Goal: Task Accomplishment & Management: Use online tool/utility

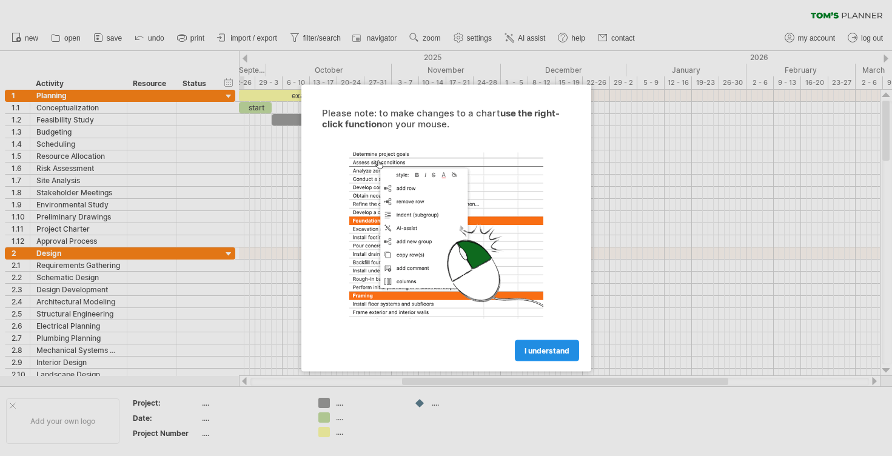
click at [543, 352] on span "I understand" at bounding box center [547, 350] width 45 height 9
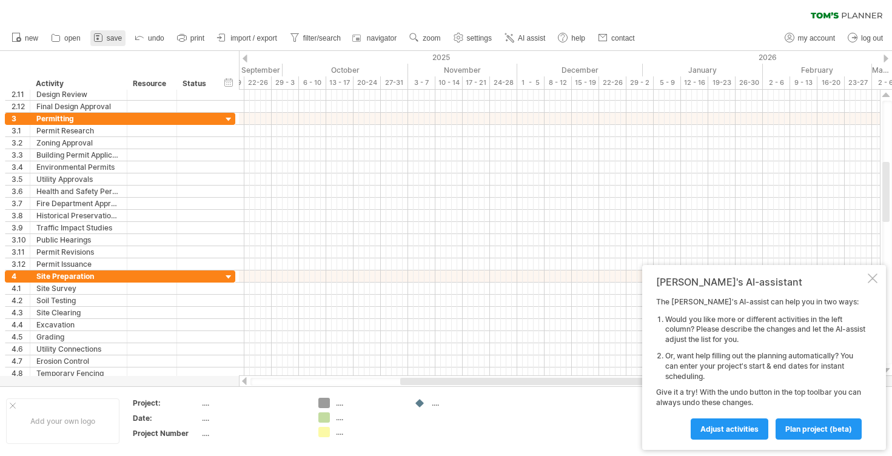
click at [106, 37] on link "save" at bounding box center [107, 38] width 35 height 16
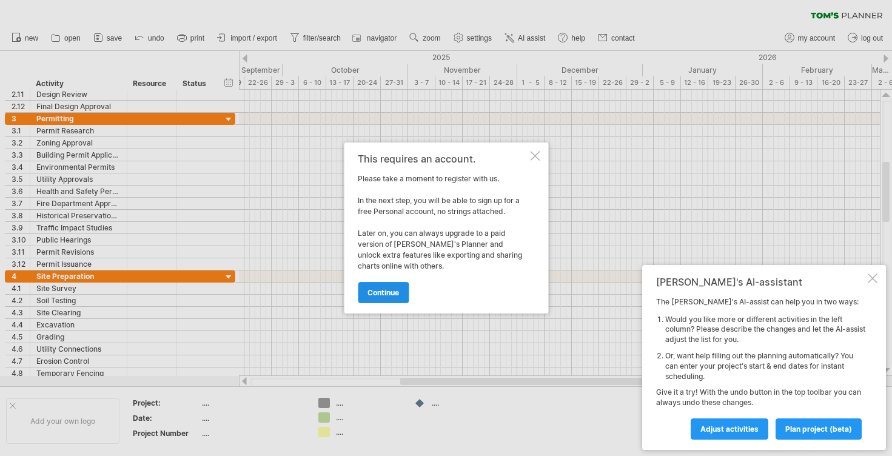
click at [384, 292] on span "continue" at bounding box center [384, 292] width 32 height 9
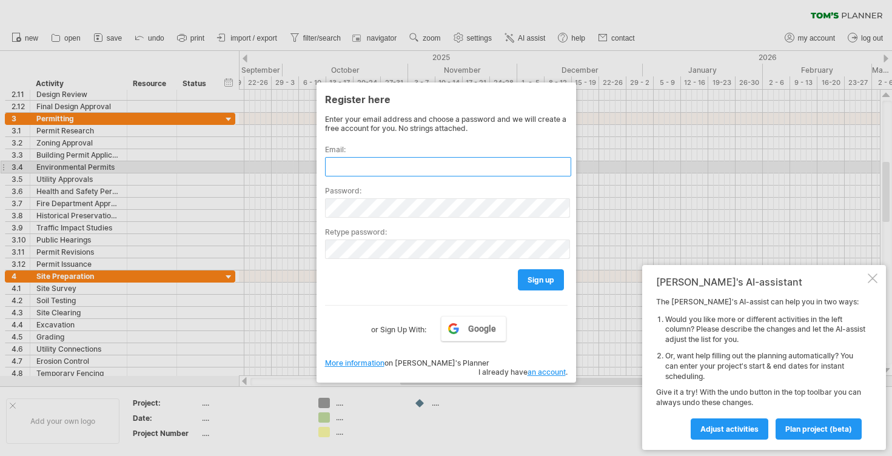
click at [364, 170] on input "text" at bounding box center [448, 166] width 246 height 19
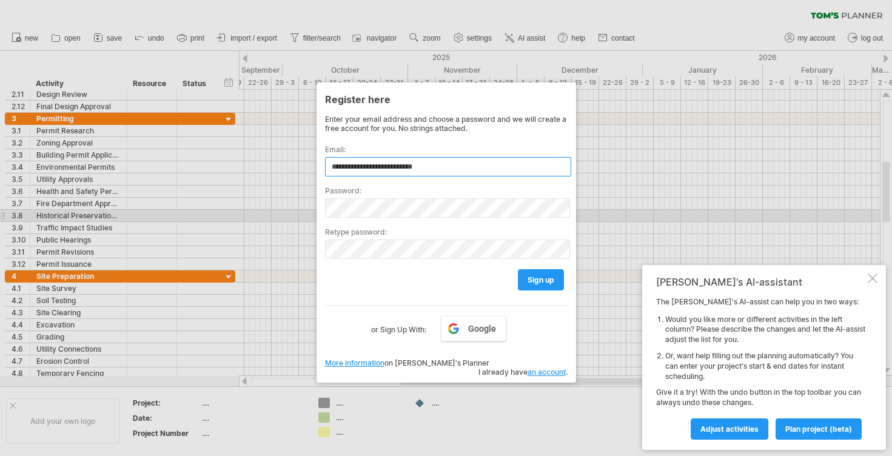
type input "**********"
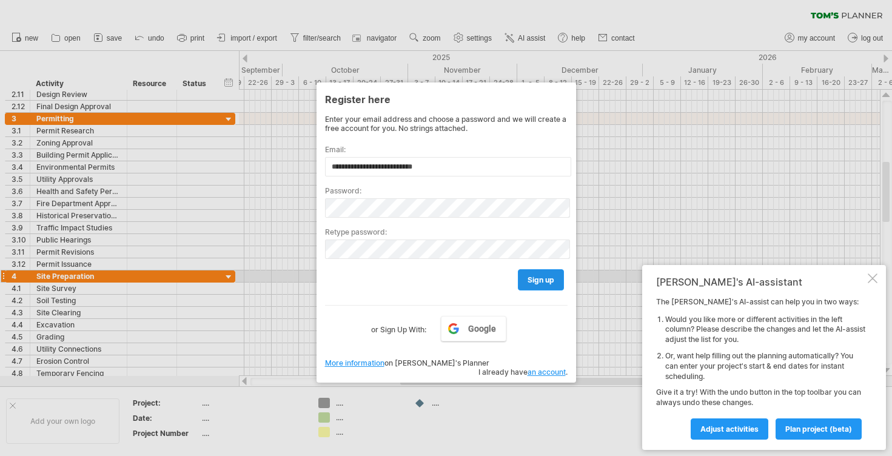
click at [540, 277] on span "sign up" at bounding box center [541, 279] width 27 height 9
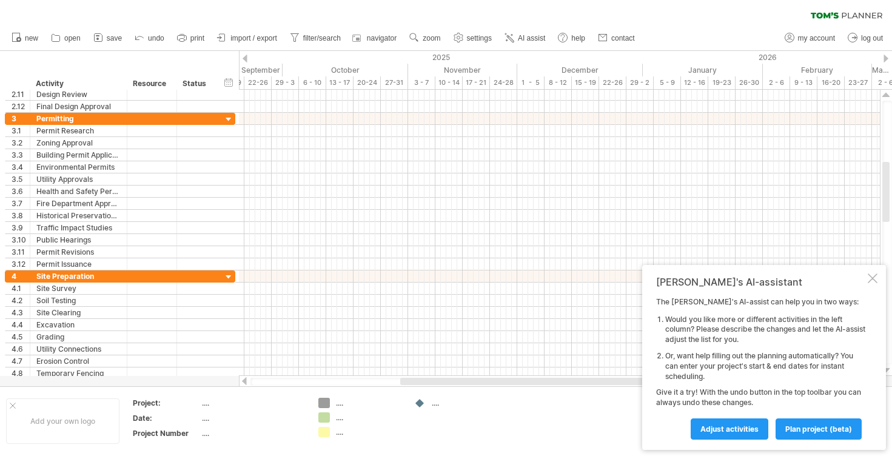
click at [244, 57] on div at bounding box center [245, 59] width 5 height 8
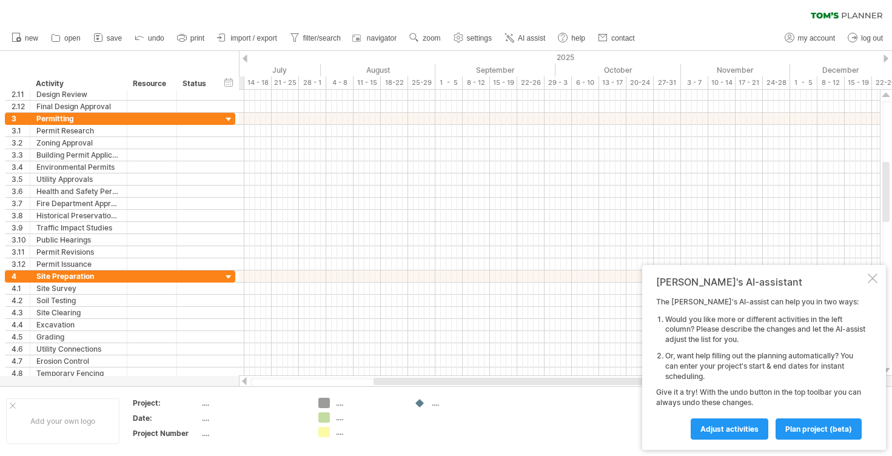
click at [244, 57] on div at bounding box center [245, 59] width 5 height 8
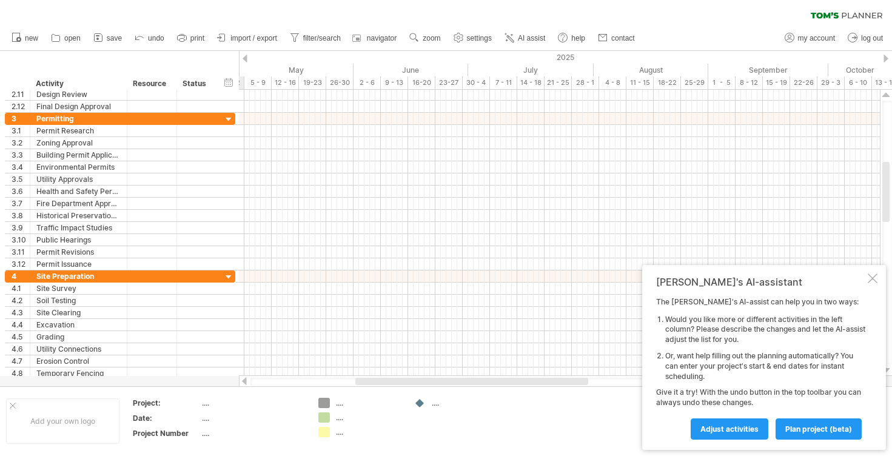
click at [244, 57] on div at bounding box center [245, 59] width 5 height 8
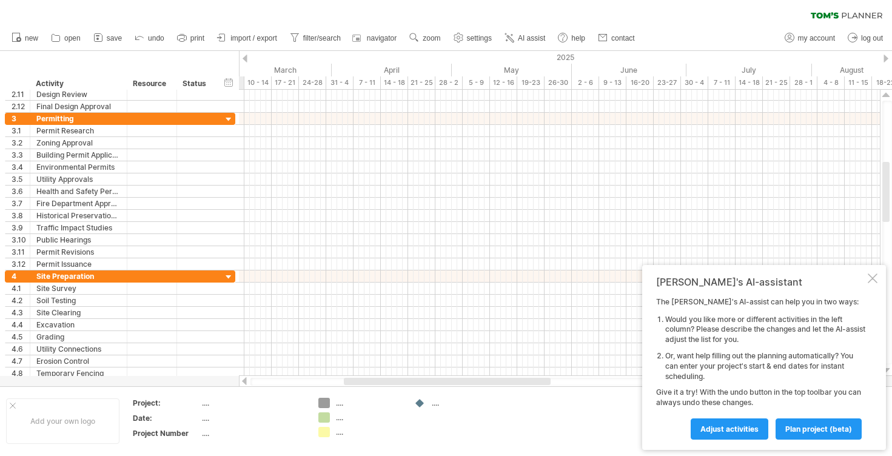
click at [244, 57] on div at bounding box center [245, 59] width 5 height 8
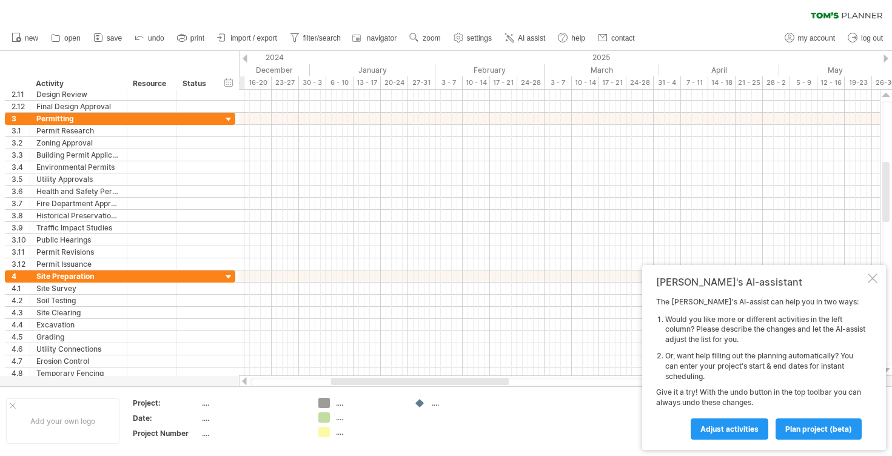
click at [244, 57] on div at bounding box center [245, 59] width 5 height 8
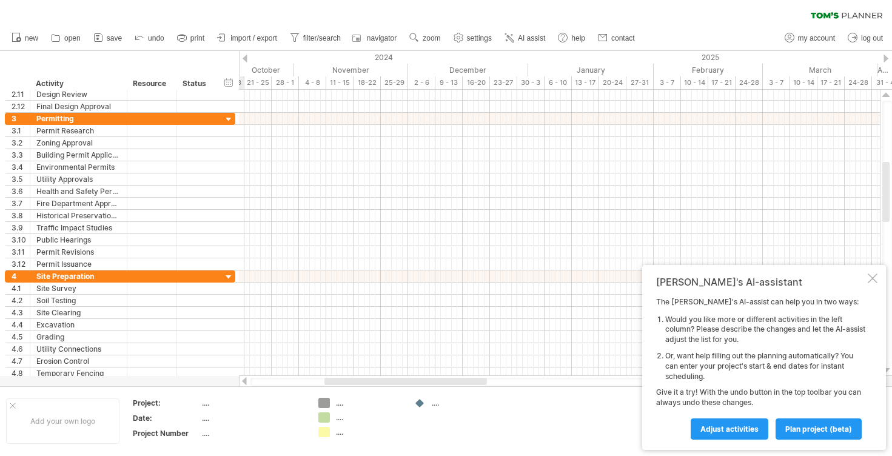
click at [244, 57] on div at bounding box center [245, 59] width 5 height 8
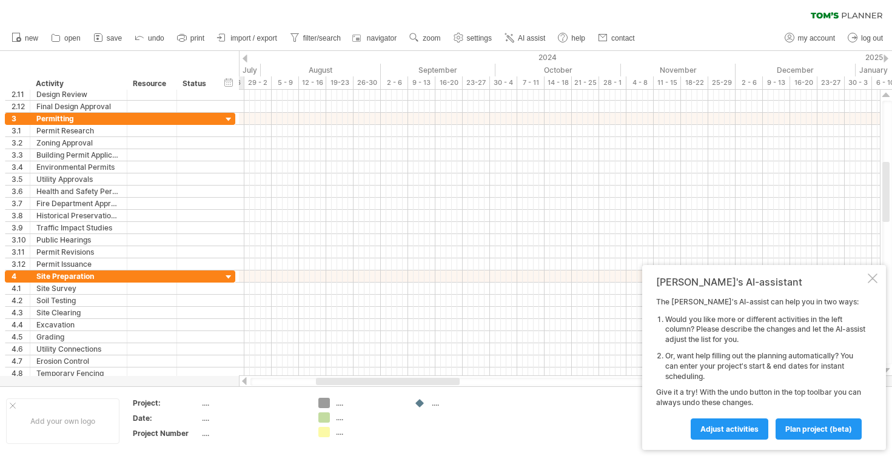
click at [244, 57] on div at bounding box center [245, 59] width 5 height 8
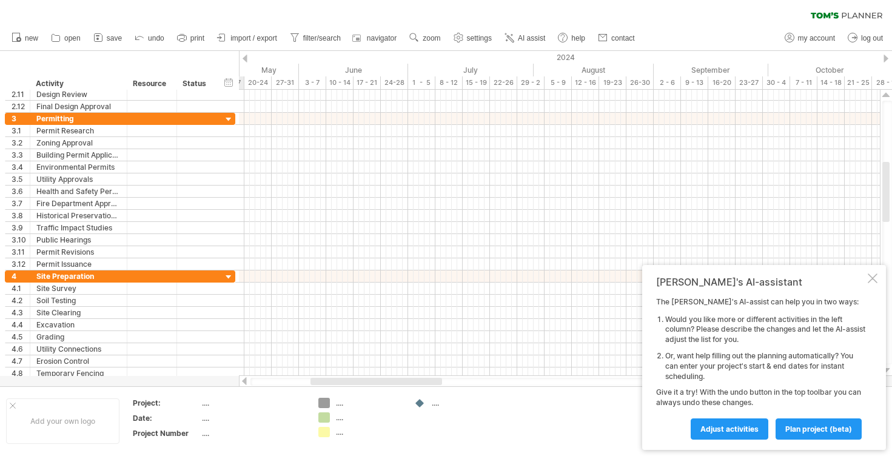
click at [244, 57] on div at bounding box center [245, 59] width 5 height 8
click at [111, 33] on link "save" at bounding box center [107, 38] width 35 height 16
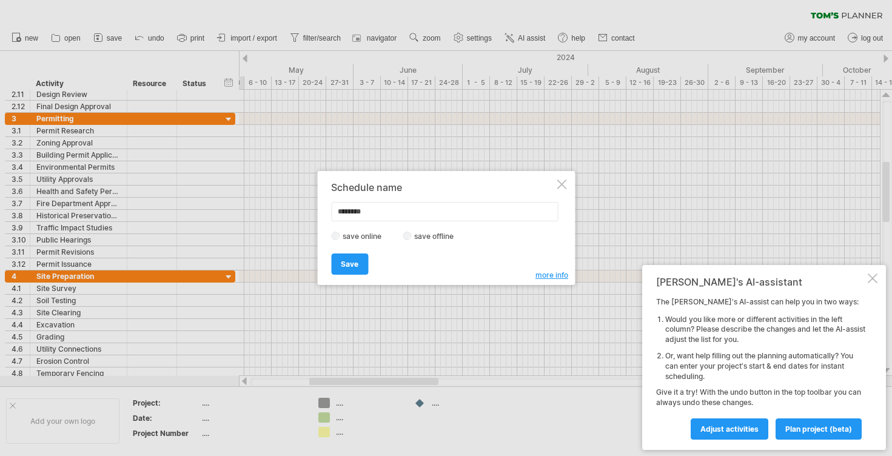
type input "********"
click at [344, 264] on span "Save" at bounding box center [350, 264] width 18 height 9
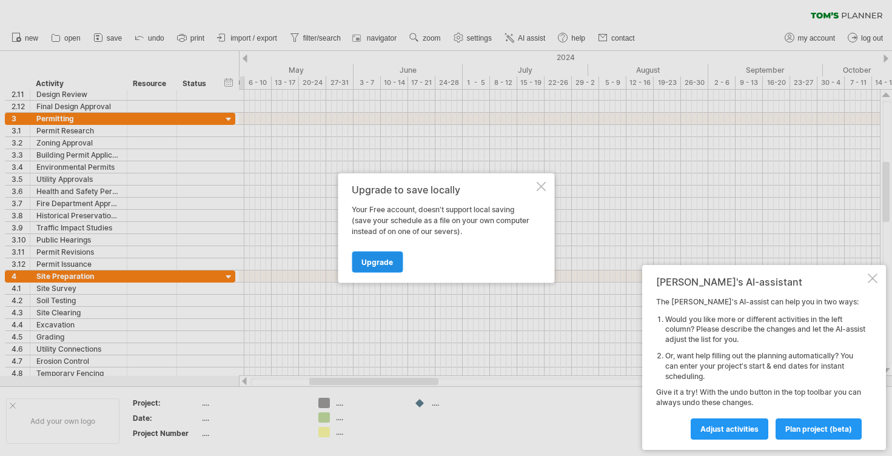
click at [382, 258] on span "Upgrade" at bounding box center [378, 262] width 32 height 9
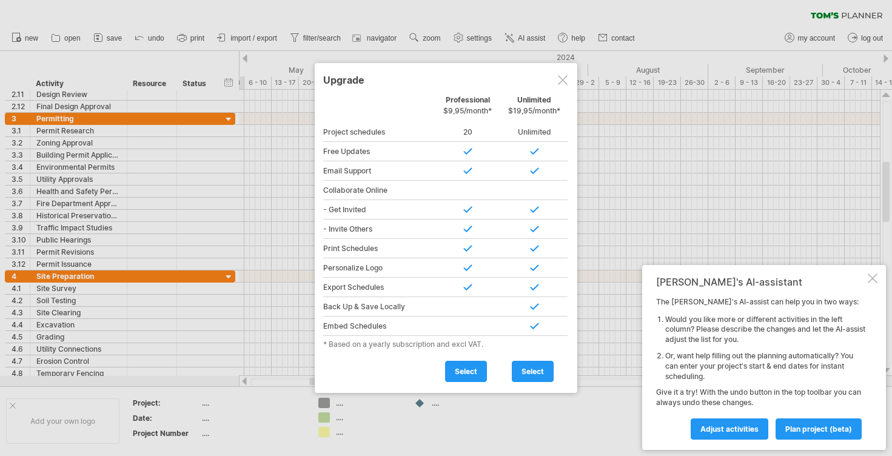
click at [564, 77] on div at bounding box center [563, 80] width 10 height 10
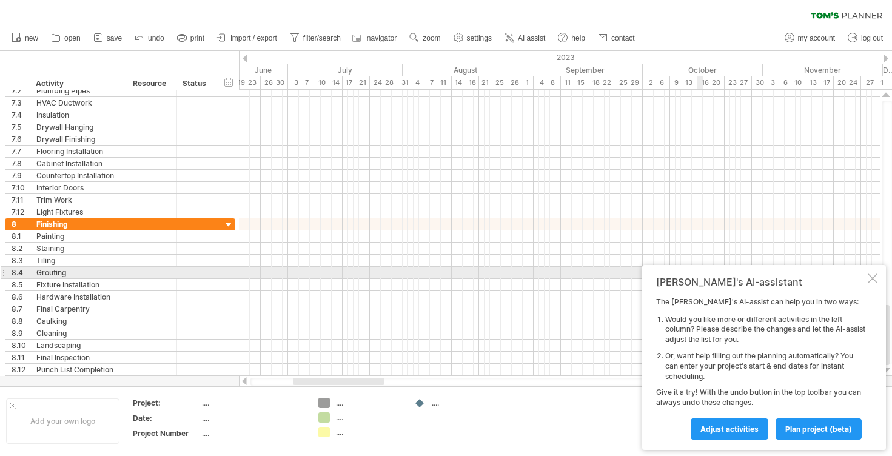
click at [874, 278] on div at bounding box center [873, 279] width 10 height 10
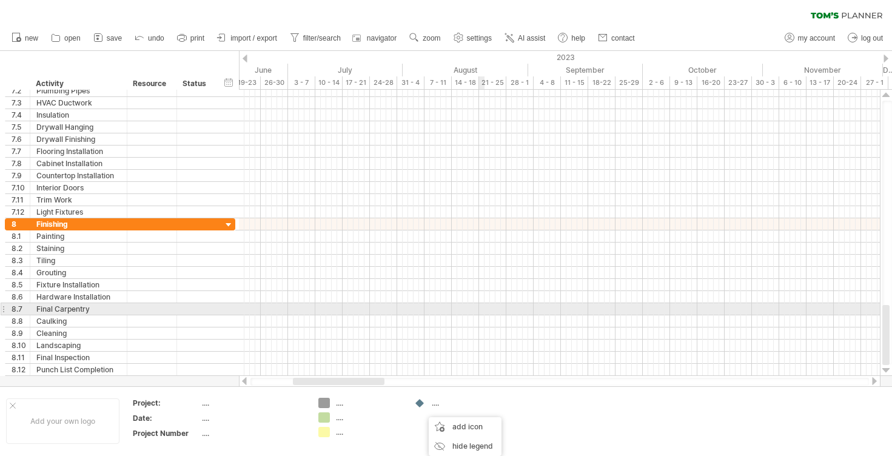
click at [482, 312] on div at bounding box center [559, 309] width 641 height 12
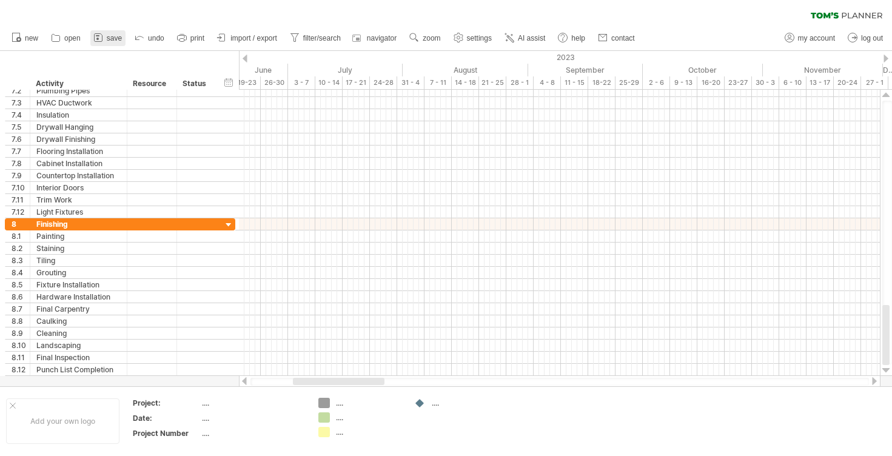
click at [110, 33] on link "save" at bounding box center [107, 38] width 35 height 16
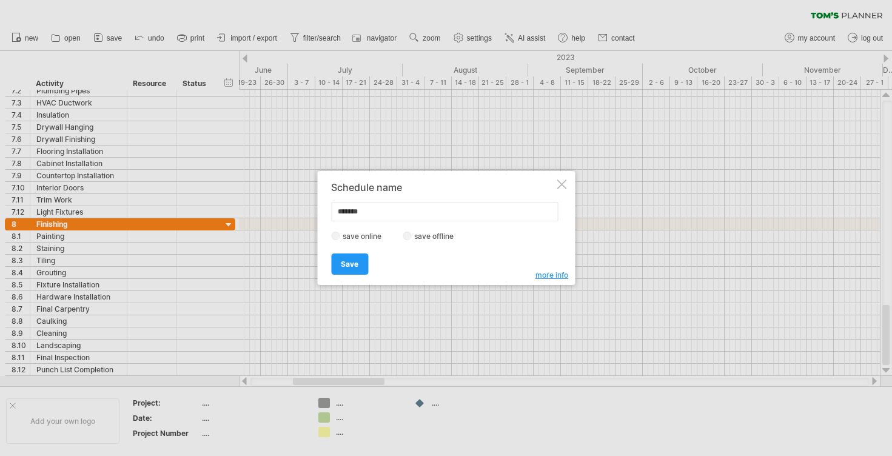
type input "********"
click at [340, 264] on link "Save" at bounding box center [349, 264] width 37 height 21
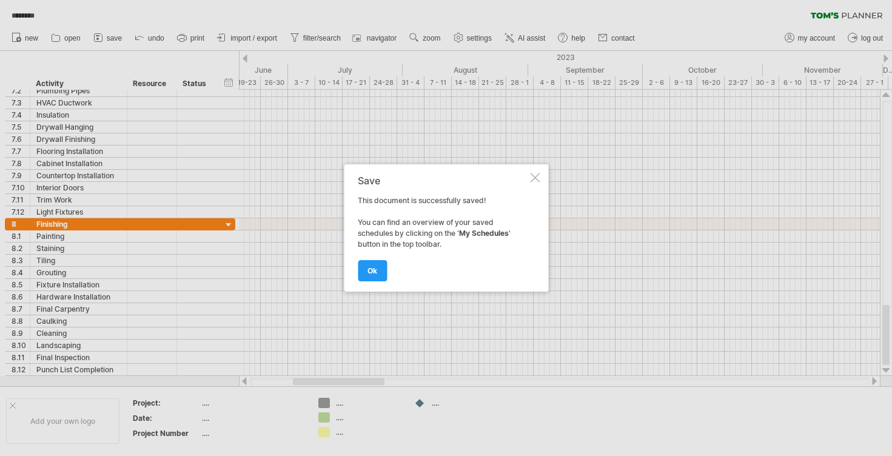
click at [536, 175] on div at bounding box center [535, 178] width 10 height 10
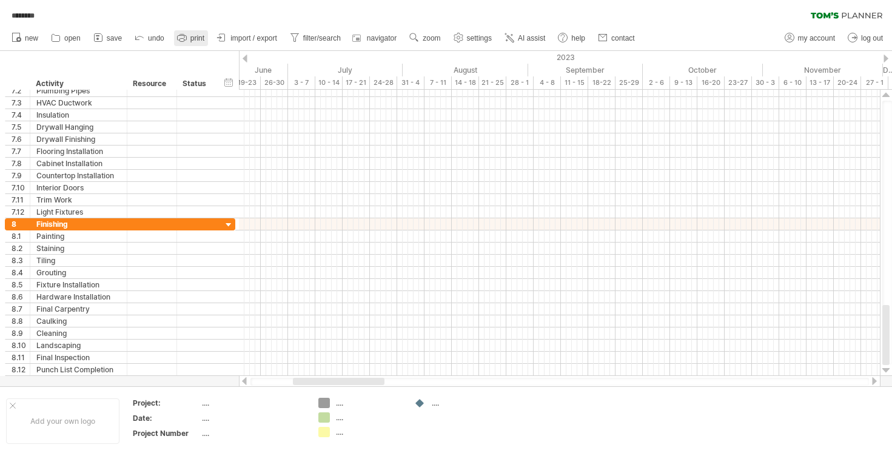
click at [200, 36] on span "print" at bounding box center [197, 38] width 14 height 8
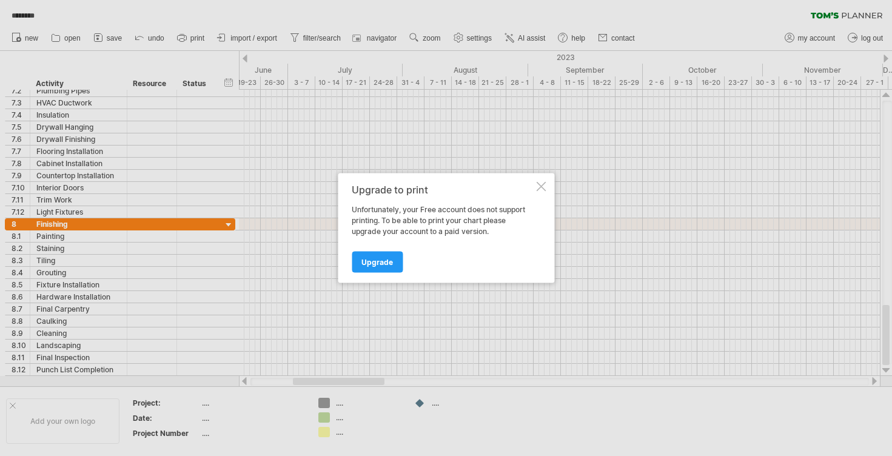
click at [540, 184] on div at bounding box center [541, 187] width 10 height 10
